Goal: Task Accomplishment & Management: Use online tool/utility

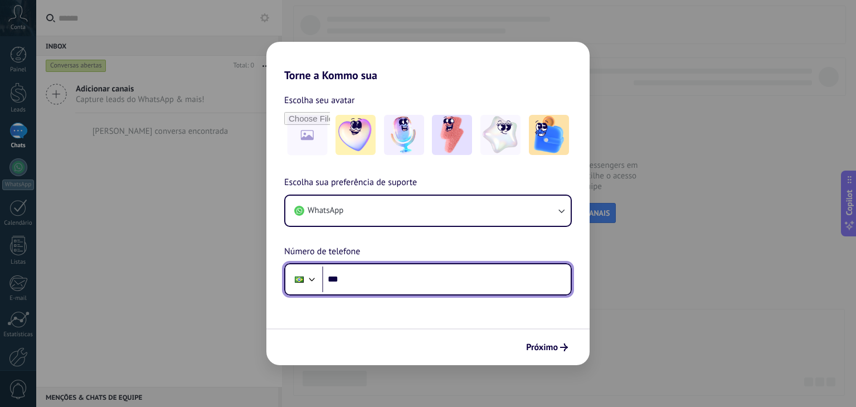
click at [413, 278] on input "***" at bounding box center [446, 279] width 249 height 26
type input "**********"
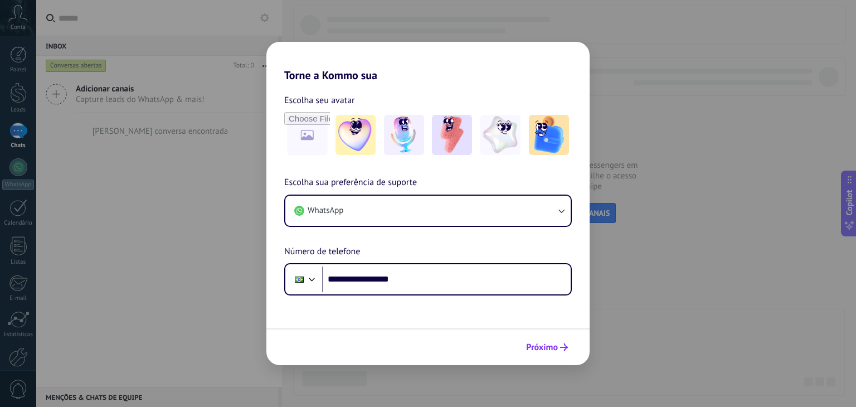
click at [542, 346] on span "Próximo" at bounding box center [542, 347] width 32 height 8
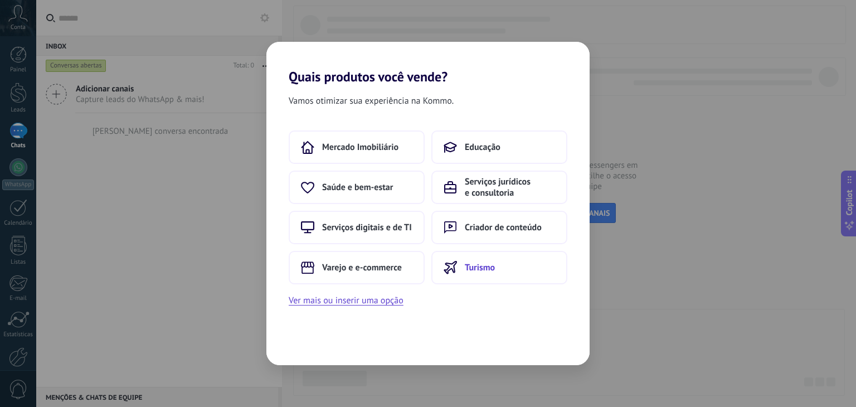
click at [515, 268] on button "Turismo" at bounding box center [499, 267] width 136 height 33
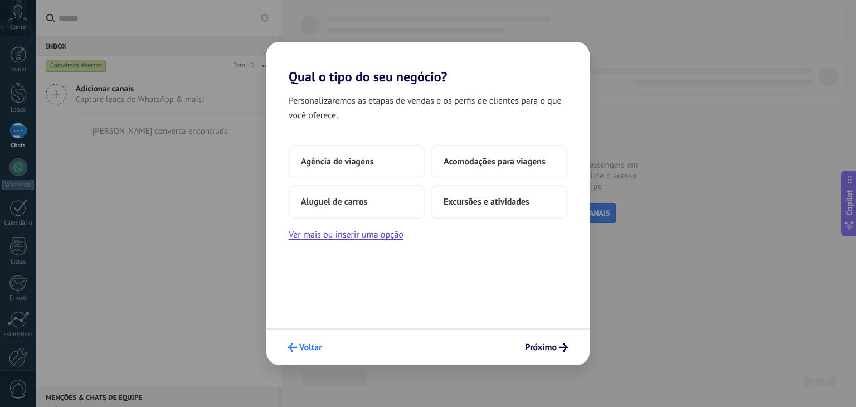
click at [305, 356] on button "Voltar" at bounding box center [305, 347] width 44 height 19
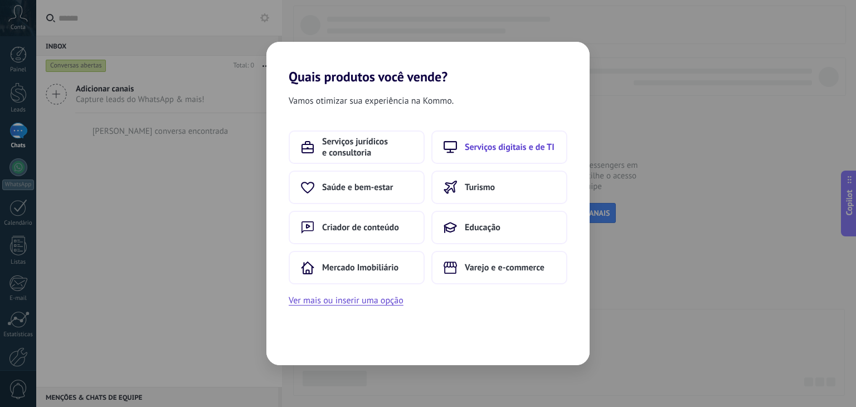
click at [527, 148] on span "Serviços digitais e de TI" at bounding box center [510, 147] width 90 height 11
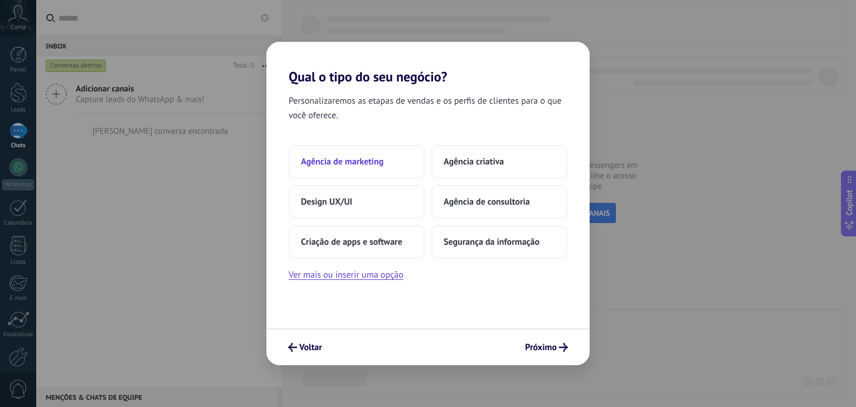
click at [395, 168] on button "Agência de marketing" at bounding box center [357, 161] width 136 height 33
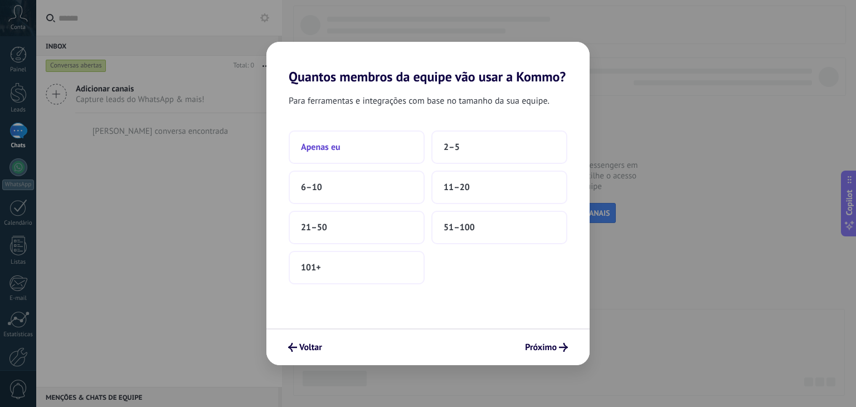
click at [385, 154] on button "Apenas eu" at bounding box center [357, 146] width 136 height 33
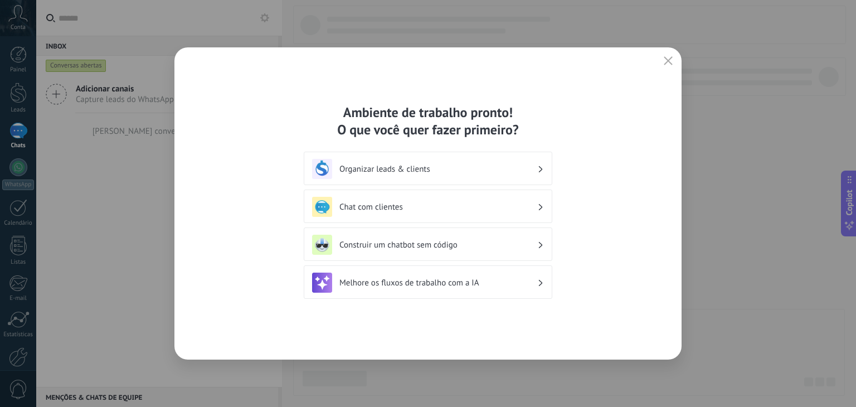
click at [420, 176] on div "Organizar leads & clients" at bounding box center [428, 169] width 232 height 20
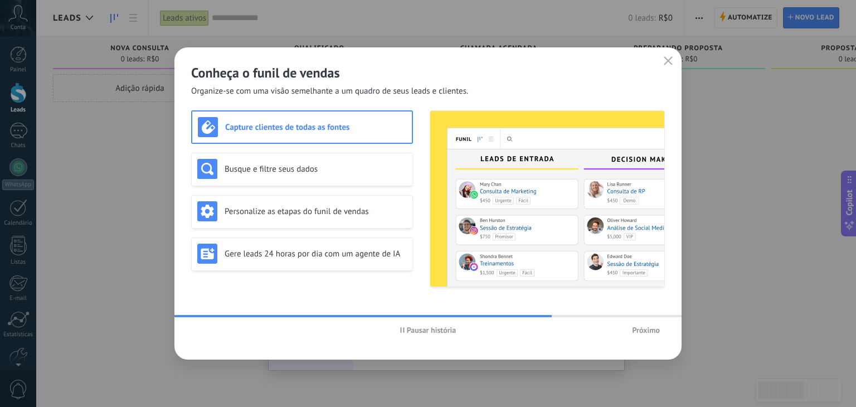
click at [333, 128] on h3 "Capture clientes de todas as fontes" at bounding box center [315, 127] width 181 height 11
click at [643, 330] on span "Próximo" at bounding box center [646, 330] width 28 height 8
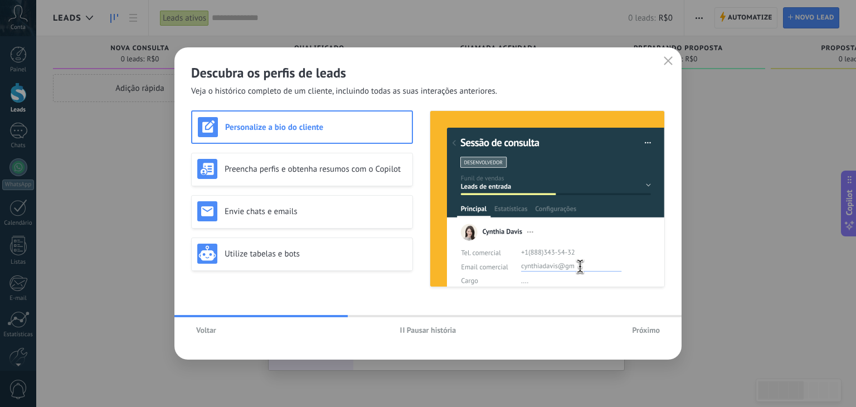
click at [643, 330] on span "Próximo" at bounding box center [646, 330] width 28 height 8
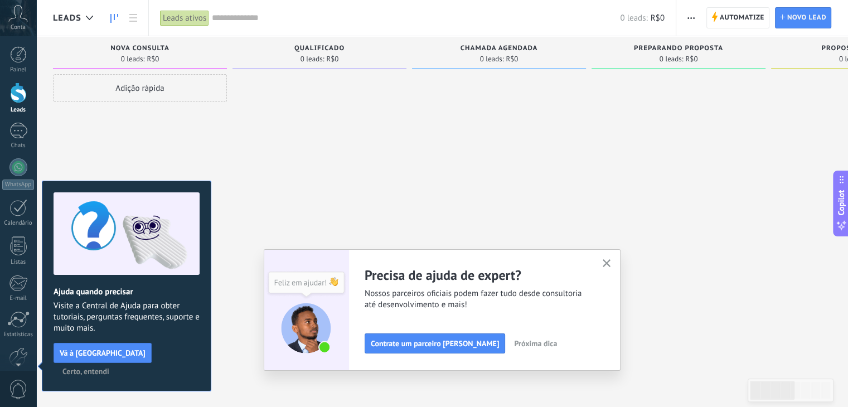
click at [109, 367] on span "Certo, entendi" at bounding box center [85, 371] width 47 height 8
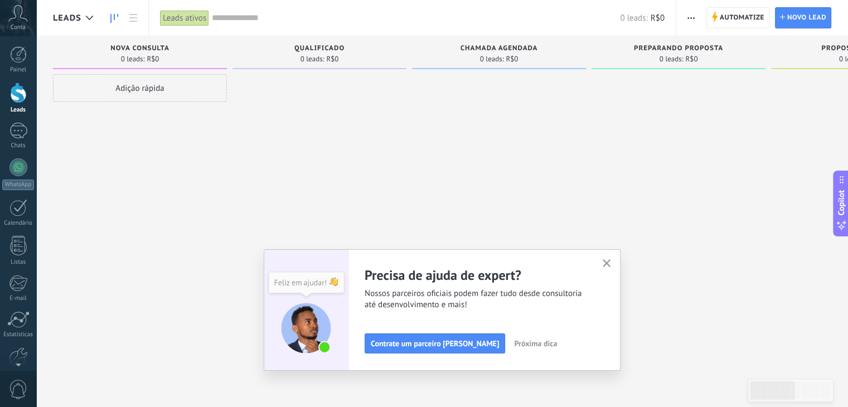
click at [523, 343] on span "Próxima dica" at bounding box center [535, 344] width 43 height 8
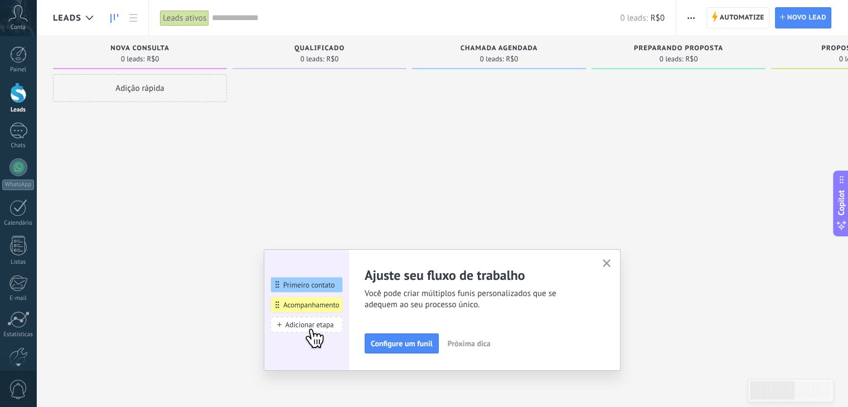
click at [487, 343] on span "Próxima dica" at bounding box center [469, 344] width 43 height 8
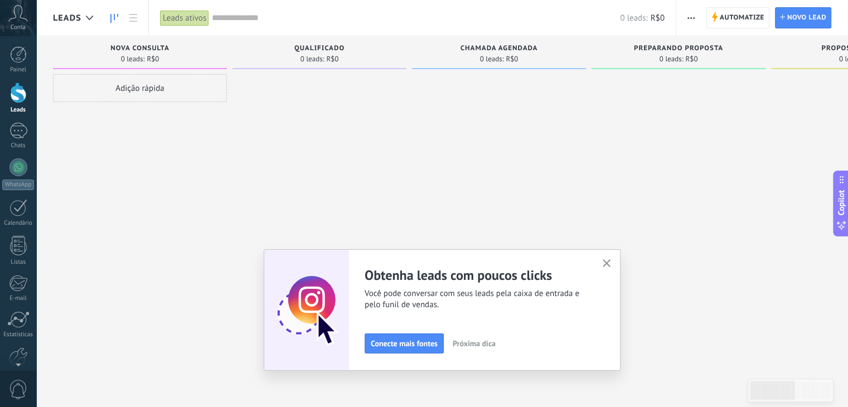
click at [493, 343] on span "Próxima dica" at bounding box center [474, 344] width 43 height 8
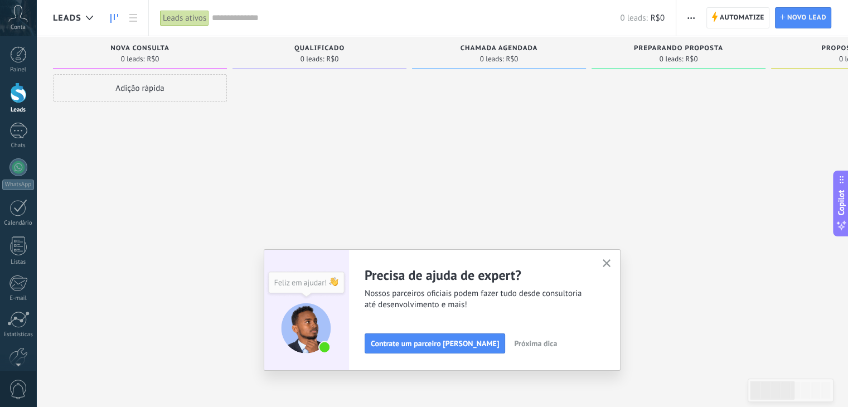
click at [514, 342] on span "Próxima dica" at bounding box center [535, 344] width 43 height 8
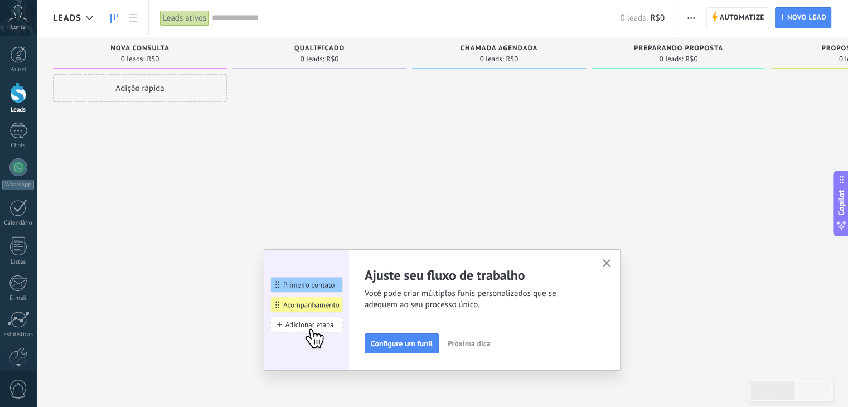
click at [481, 343] on span "Próxima dica" at bounding box center [469, 344] width 43 height 8
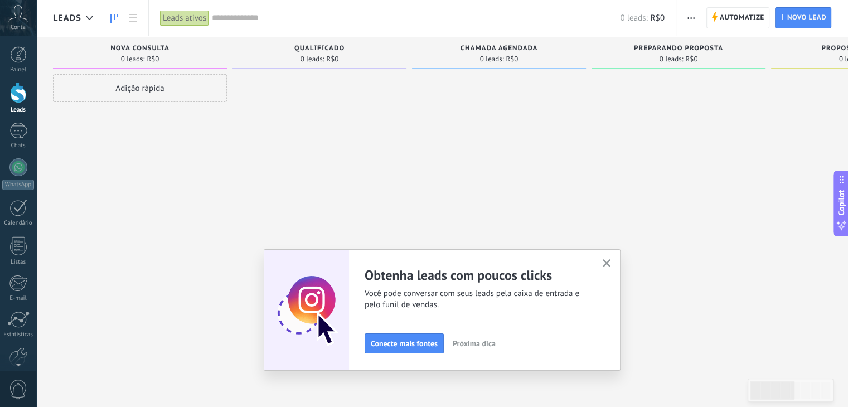
click at [609, 265] on icon "button" at bounding box center [607, 263] width 8 height 8
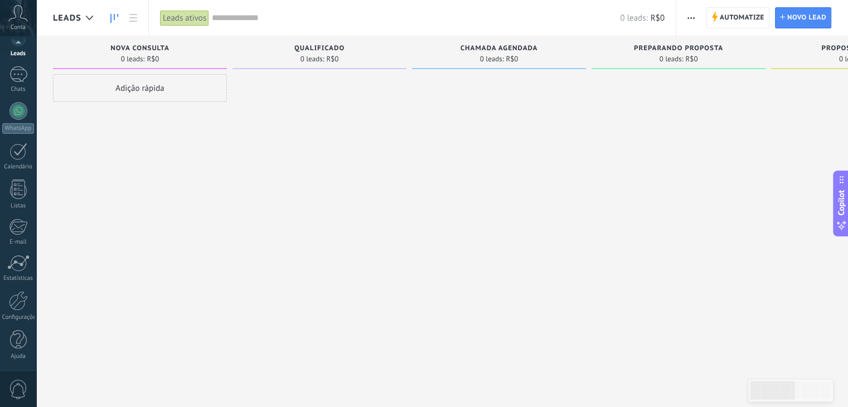
scroll to position [56, 0]
click at [16, 308] on div at bounding box center [18, 302] width 19 height 20
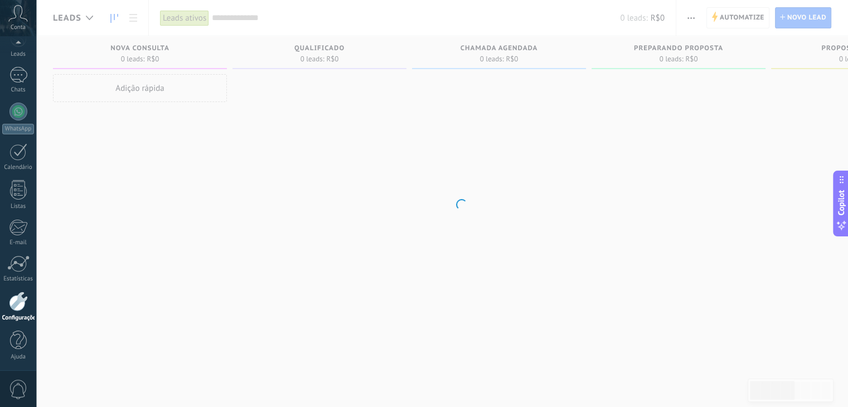
scroll to position [56, 0]
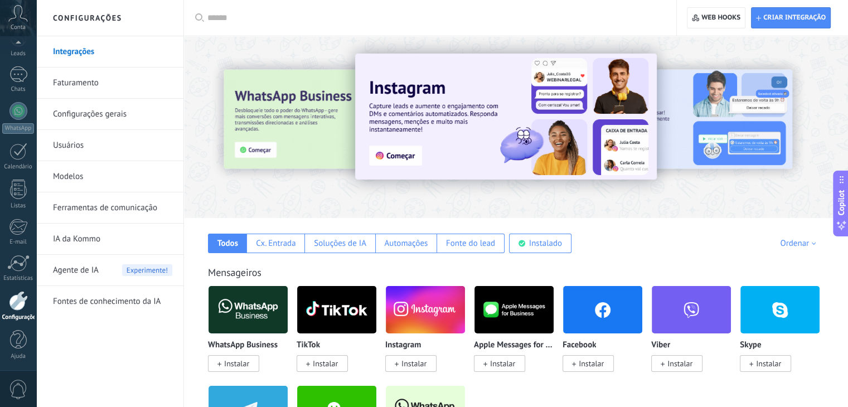
click at [75, 268] on span "Agente de IA" at bounding box center [76, 270] width 46 height 31
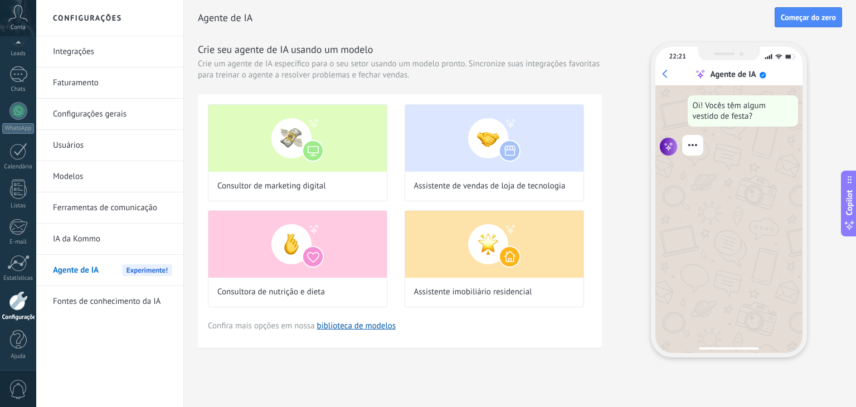
click at [86, 51] on link "Integrações" at bounding box center [112, 51] width 119 height 31
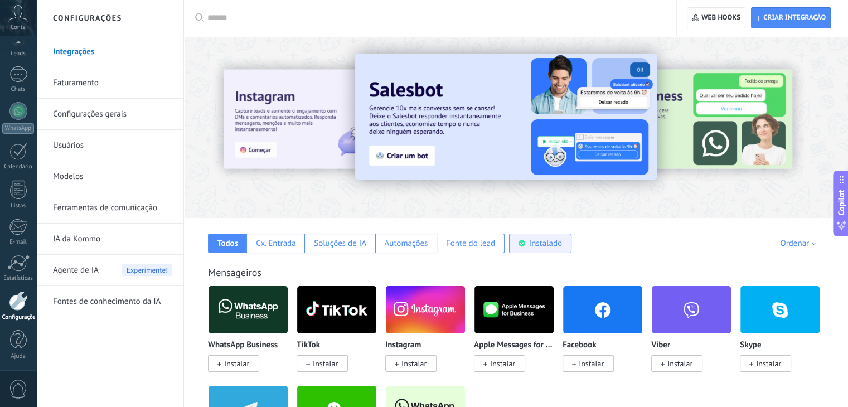
click at [553, 244] on div "Instalado" at bounding box center [545, 243] width 33 height 11
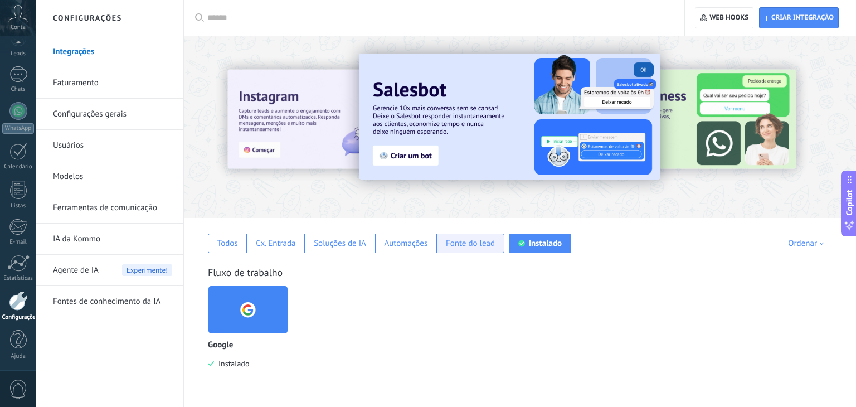
click at [471, 243] on div "Fonte do lead" at bounding box center [470, 243] width 49 height 11
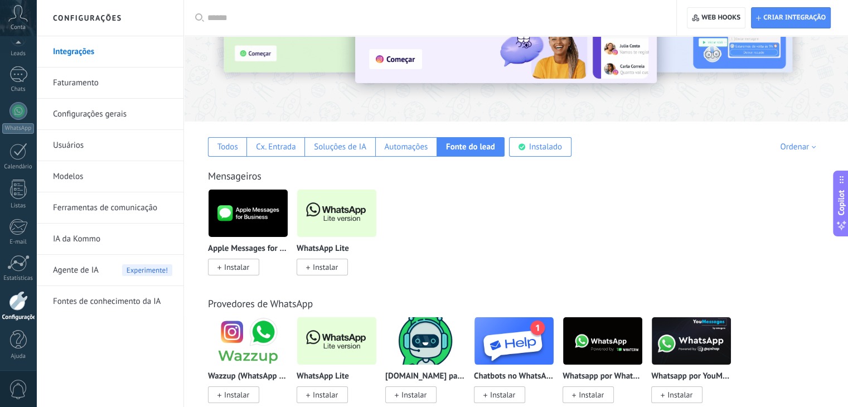
scroll to position [76, 0]
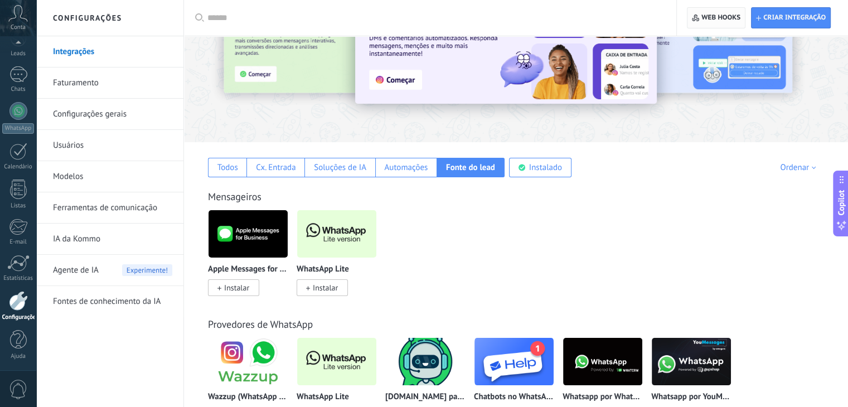
click at [712, 20] on span "Web hooks 0" at bounding box center [720, 17] width 39 height 9
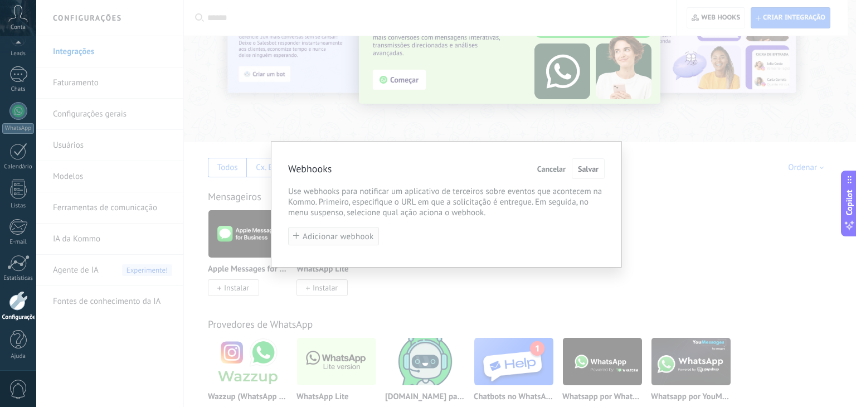
click at [349, 236] on span "Adicionar webhook" at bounding box center [338, 236] width 71 height 8
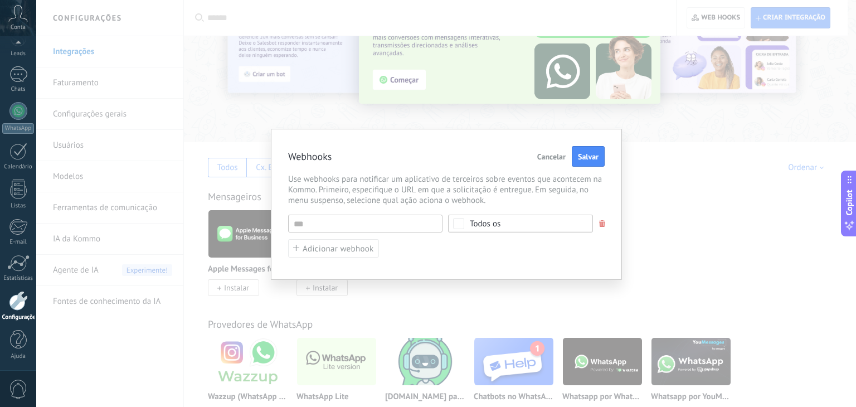
click at [489, 228] on div "Todos os" at bounding box center [520, 224] width 145 height 18
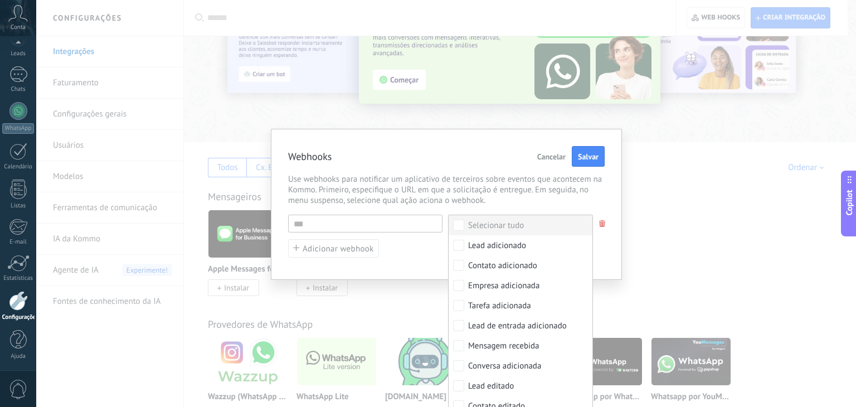
click at [489, 228] on div "Selecionar tudo" at bounding box center [496, 225] width 56 height 11
click at [403, 245] on div "URL inválida Selecionar tudo Lead adicionado Contato adicionado Empresa adicion…" at bounding box center [446, 236] width 317 height 43
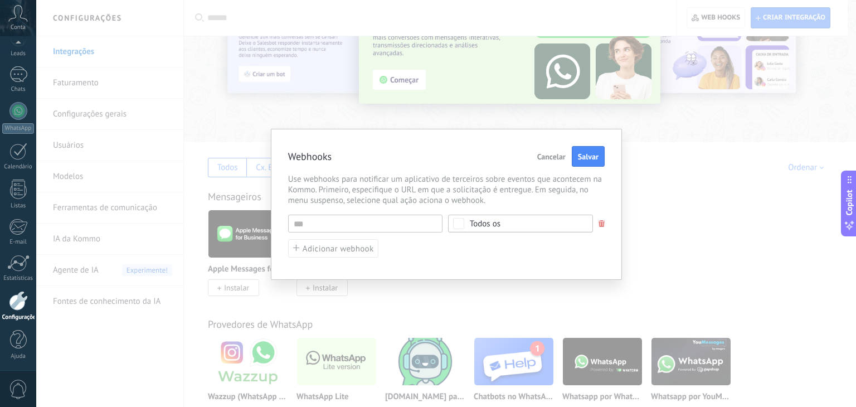
click at [551, 154] on span "Cancelar" at bounding box center [551, 157] width 28 height 8
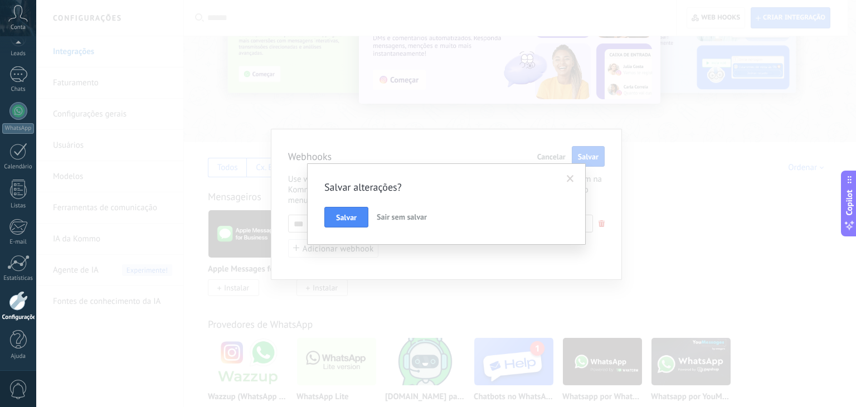
click at [413, 217] on span "Sair sem salvar" at bounding box center [402, 217] width 50 height 10
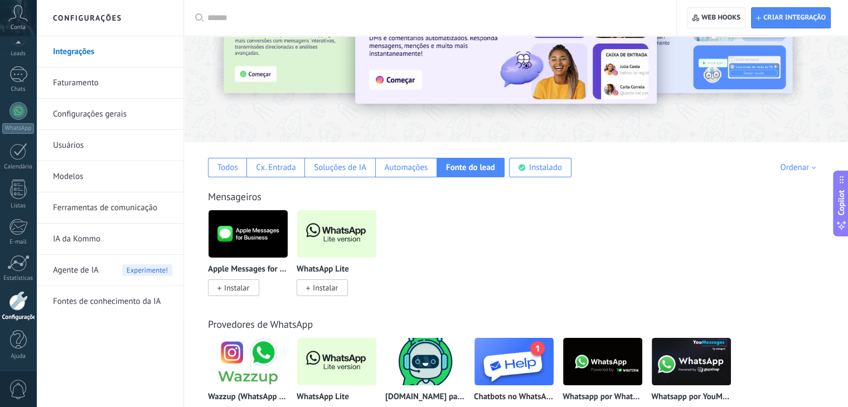
click at [543, 223] on div "Apple Messages for Business Instalar WhatsApp Lite Instalar" at bounding box center [522, 260] width 628 height 100
click at [83, 207] on link "Ferramentas de comunicação" at bounding box center [112, 207] width 119 height 31
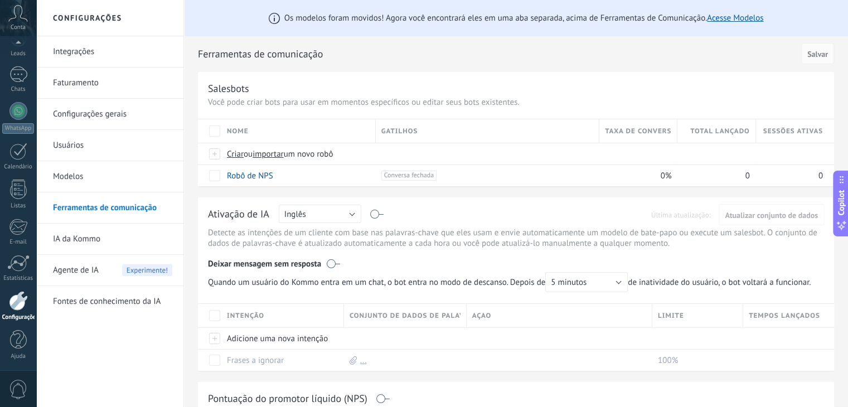
click at [81, 54] on link "Integrações" at bounding box center [112, 51] width 119 height 31
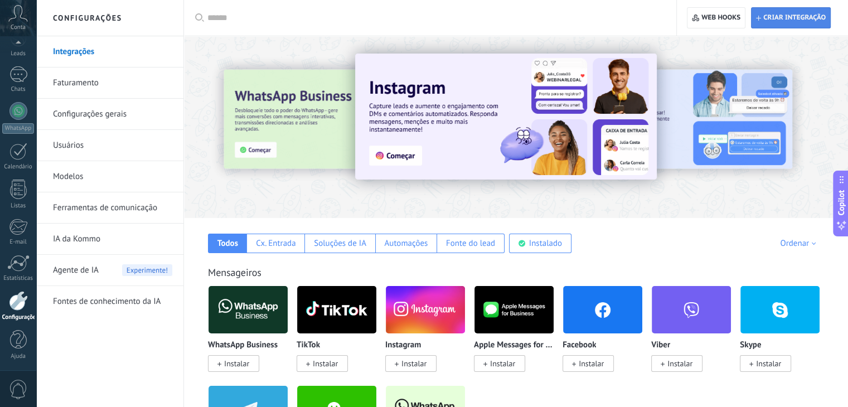
click at [784, 26] on span "Criar integração" at bounding box center [791, 18] width 70 height 20
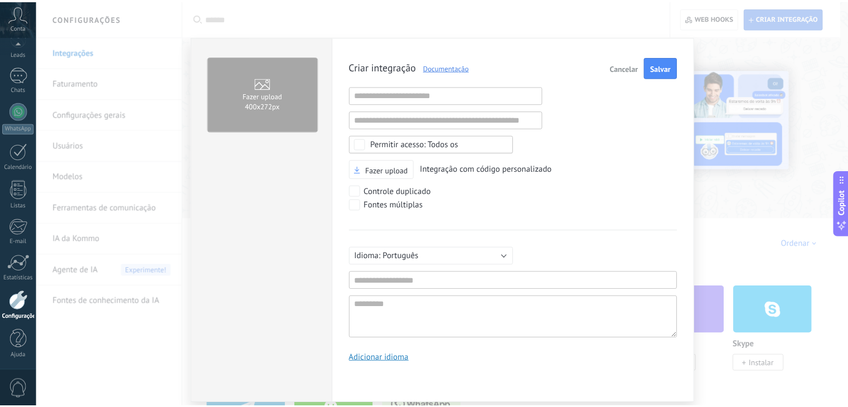
scroll to position [11, 0]
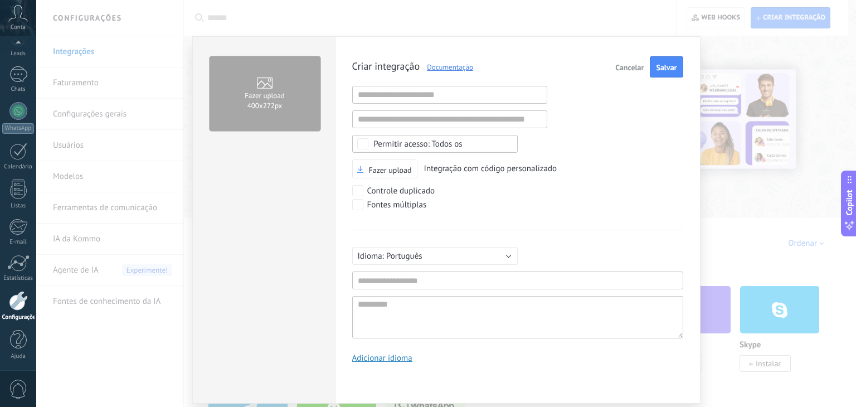
click at [624, 64] on span "Cancelar" at bounding box center [629, 68] width 28 height 8
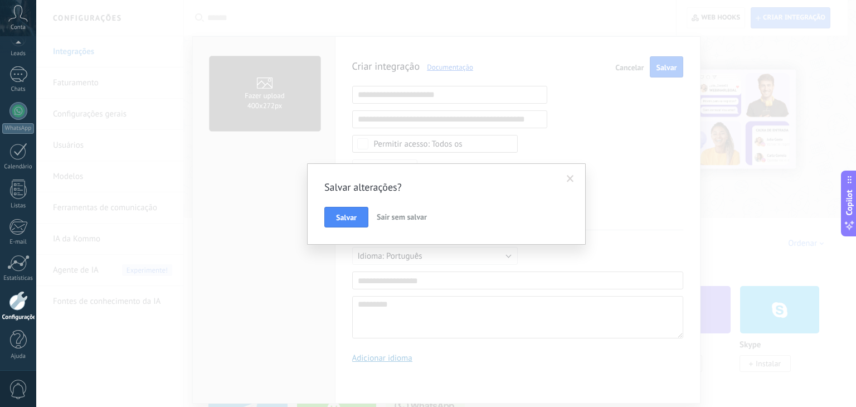
click at [406, 218] on span "Sair sem salvar" at bounding box center [402, 217] width 50 height 10
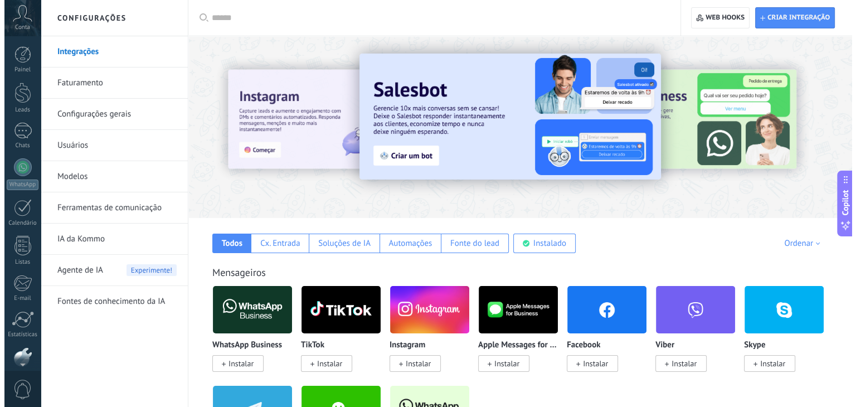
scroll to position [56, 0]
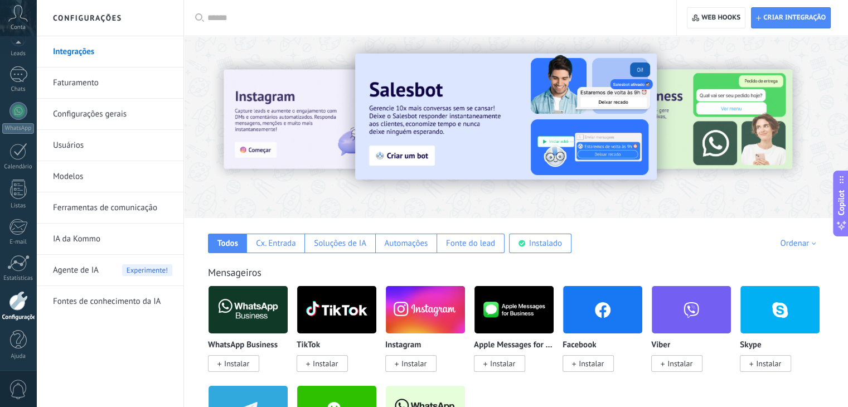
click at [22, 22] on div "Conta" at bounding box center [18, 18] width 36 height 36
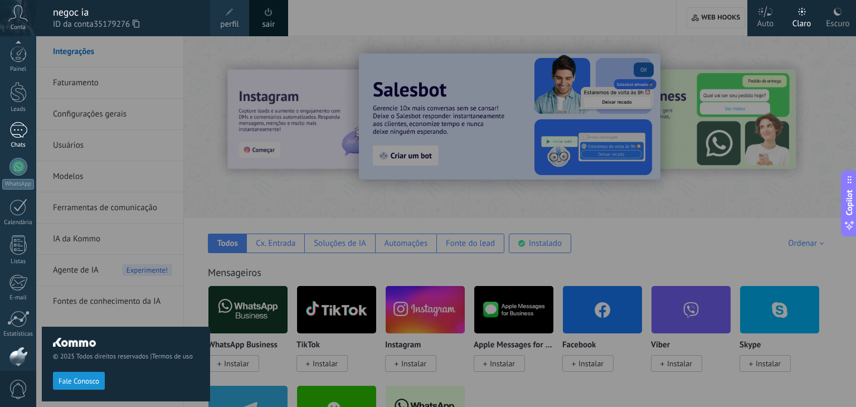
scroll to position [0, 0]
click at [18, 54] on div at bounding box center [18, 54] width 17 height 17
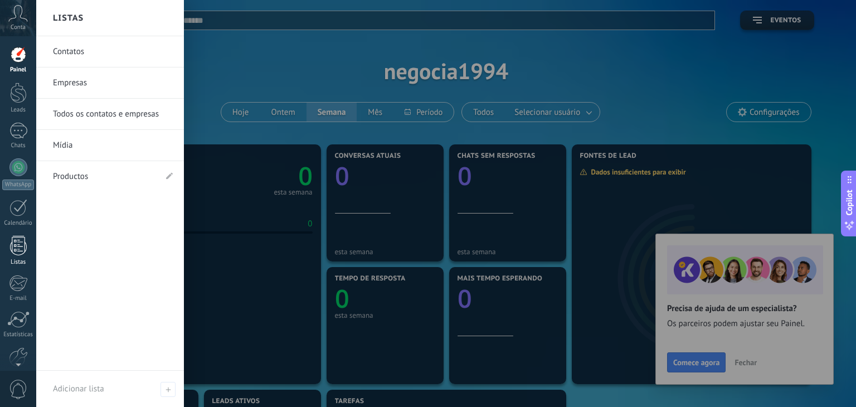
click at [14, 245] on div at bounding box center [18, 246] width 17 height 20
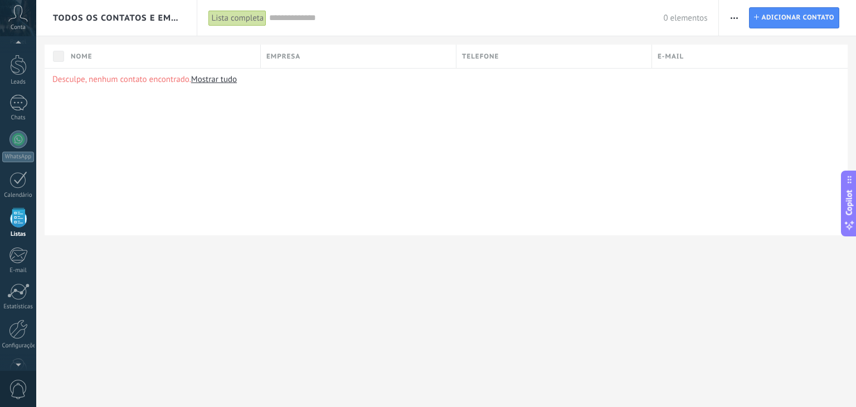
scroll to position [28, 0]
